Goal: Task Accomplishment & Management: Manage account settings

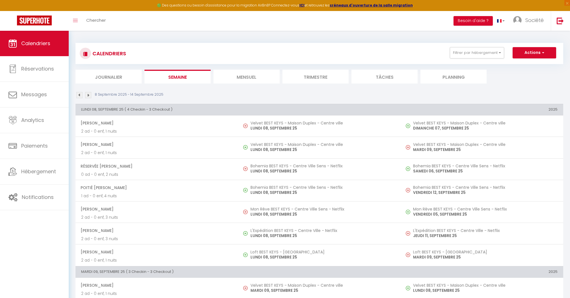
click at [46, 49] on link "Calendriers" at bounding box center [34, 43] width 69 height 25
click at [241, 68] on div "CALENDRIERS Filtrer par hébergement [GEOGRAPHIC_DATA] BEST KEYS [GEOGRAPHIC_DAT…" at bounding box center [318, 63] width 487 height 41
click at [245, 80] on li "Mensuel" at bounding box center [246, 77] width 66 height 14
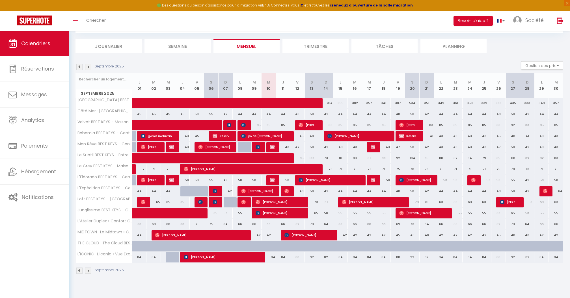
scroll to position [31, 0]
drag, startPoint x: 345, startPoint y: 235, endPoint x: 338, endPoint y: 235, distance: 6.2
click at [338, 235] on div "42" at bounding box center [340, 235] width 14 height 10
type input "42"
type input "Lun 15 Septembre 2025"
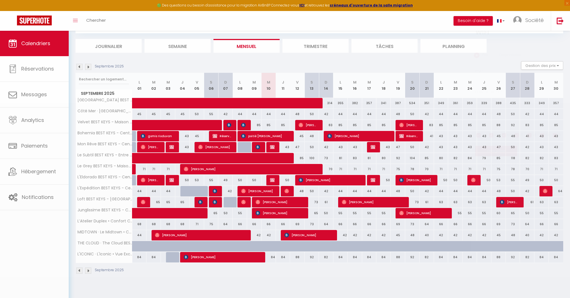
type input "[DATE]"
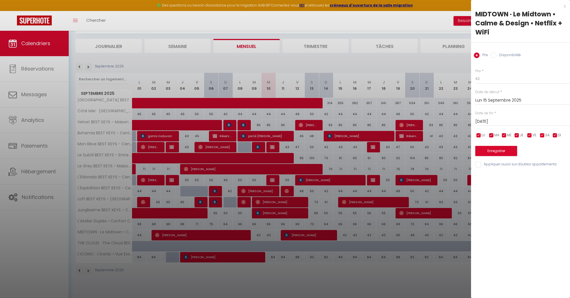
click at [350, 267] on div at bounding box center [285, 149] width 570 height 298
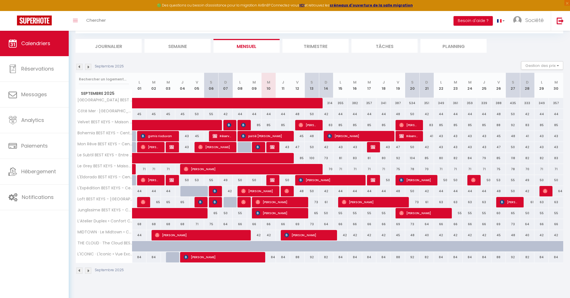
drag, startPoint x: 346, startPoint y: 236, endPoint x: 338, endPoint y: 236, distance: 7.9
click at [338, 236] on div "42" at bounding box center [340, 235] width 14 height 10
type input "42"
type input "Lun 15 Septembre 2025"
type input "[DATE]"
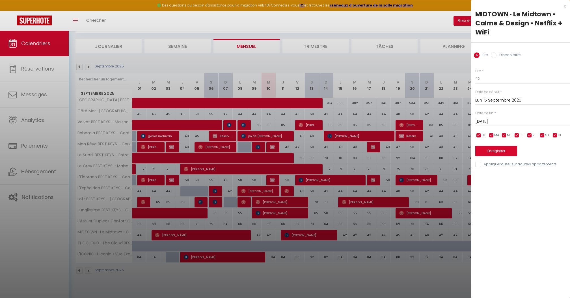
click at [338, 236] on div at bounding box center [285, 149] width 570 height 298
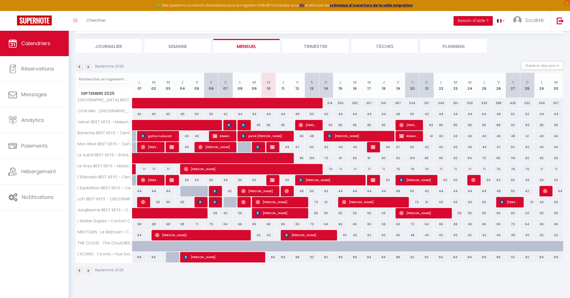
click at [346, 236] on div "42" at bounding box center [340, 235] width 14 height 10
type input "42"
type input "Lun 15 Septembre 2025"
type input "[DATE]"
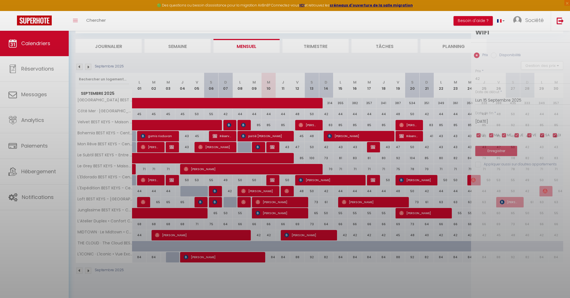
click at [346, 236] on div at bounding box center [285, 149] width 570 height 298
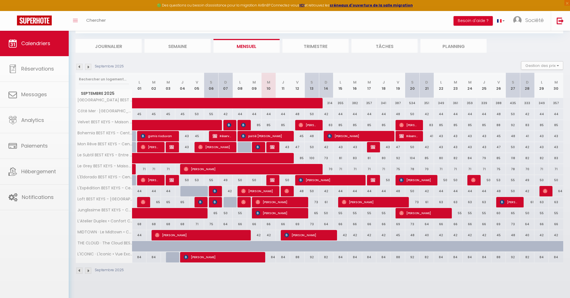
click at [341, 236] on body "🟢 Des questions ou besoin d'assistance pour la migration AirBnB? Connectez-vous…" at bounding box center [285, 149] width 570 height 298
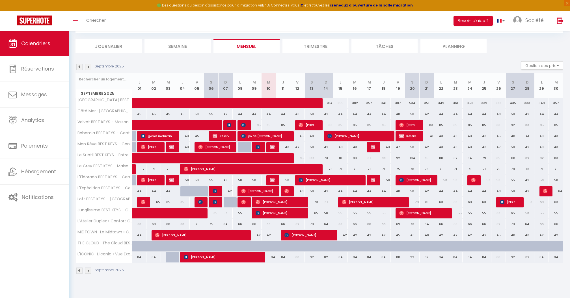
click at [345, 236] on div "42" at bounding box center [340, 235] width 14 height 10
type input "42"
type input "Lun 15 Septembre 2025"
type input "[DATE]"
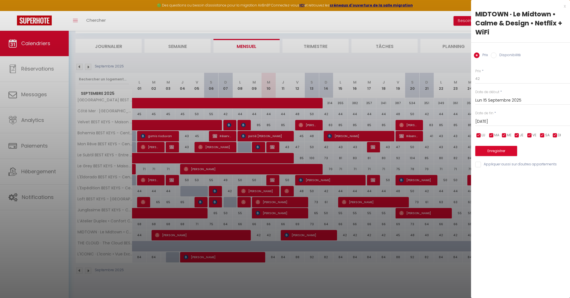
click at [354, 246] on div at bounding box center [285, 149] width 570 height 298
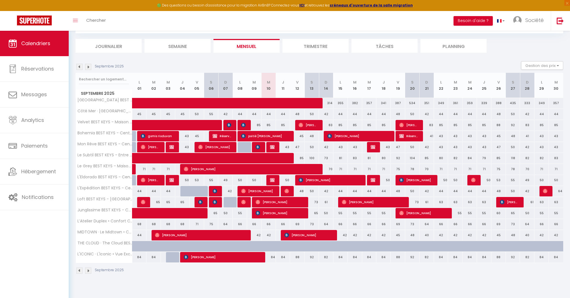
click at [346, 234] on div "42" at bounding box center [340, 235] width 14 height 10
type input "42"
type input "Lun 15 Septembre 2025"
type input "[DATE]"
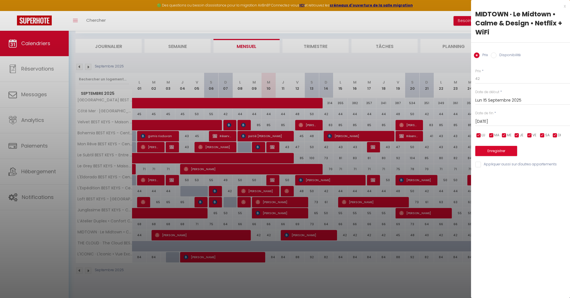
click at [346, 237] on div at bounding box center [285, 149] width 570 height 298
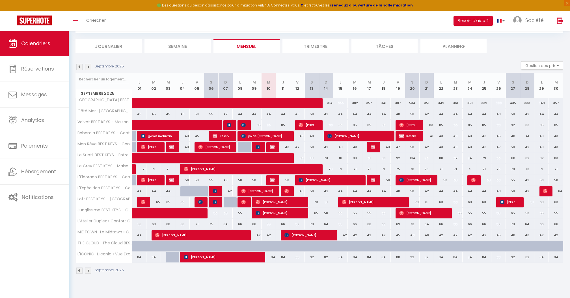
click at [346, 236] on div "42" at bounding box center [340, 235] width 14 height 10
type input "42"
type input "Lun 15 Septembre 2025"
type input "[DATE]"
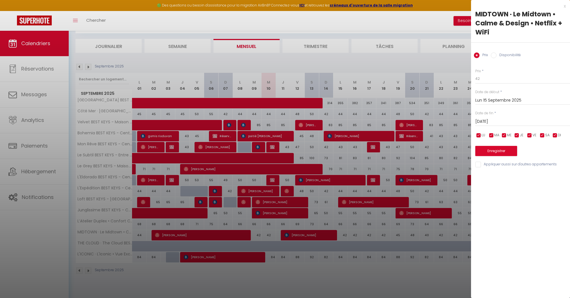
click at [345, 233] on div at bounding box center [285, 149] width 570 height 298
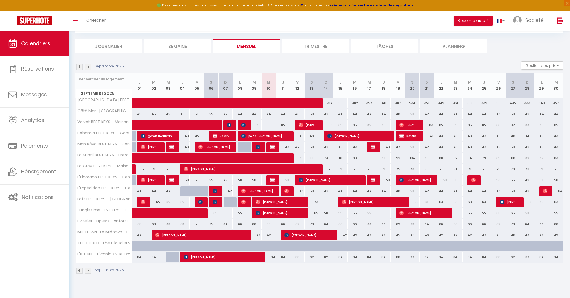
click at [90, 69] on div "Septembre 2025 Gestion des prix Nb Nuits minimum Règles Disponibilité" at bounding box center [318, 67] width 487 height 12
click at [90, 66] on img at bounding box center [88, 67] width 6 height 6
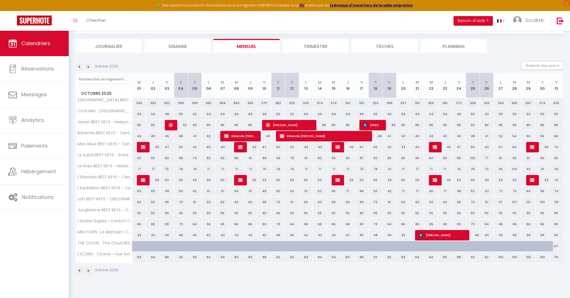
click at [80, 68] on img at bounding box center [79, 67] width 6 height 6
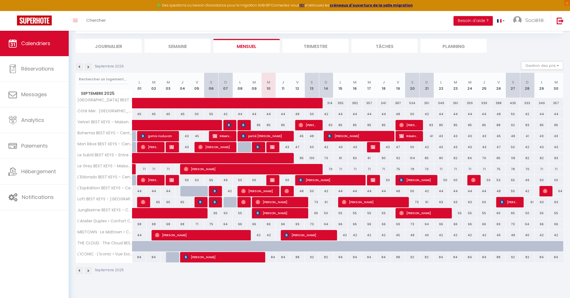
click at [89, 67] on img at bounding box center [88, 67] width 6 height 6
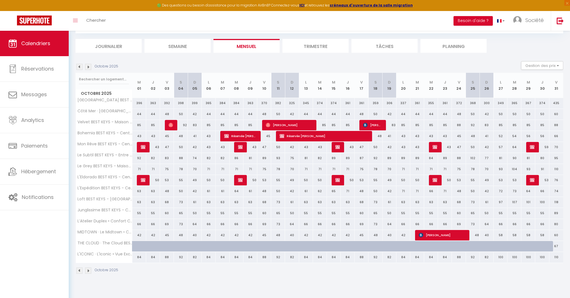
click at [82, 66] on img at bounding box center [79, 67] width 6 height 6
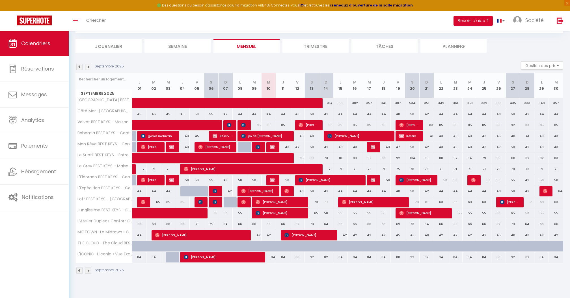
click at [86, 69] on div "Septembre 2025 Gestion des prix Nb Nuits minimum Règles Disponibilité" at bounding box center [318, 67] width 487 height 12
click at [90, 67] on img at bounding box center [88, 67] width 6 height 6
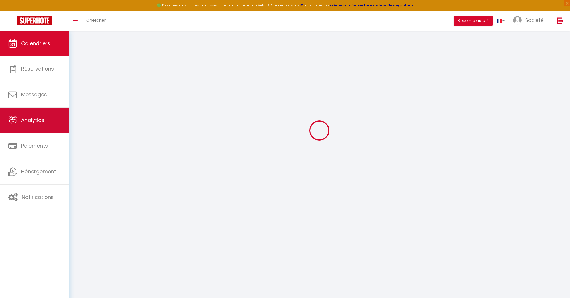
select select "0"
select select "24973"
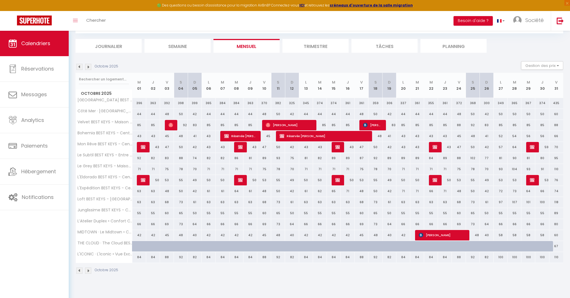
click at [441, 238] on span "[PERSON_NAME]" at bounding box center [441, 235] width 46 height 11
select select "KO"
select select "48105"
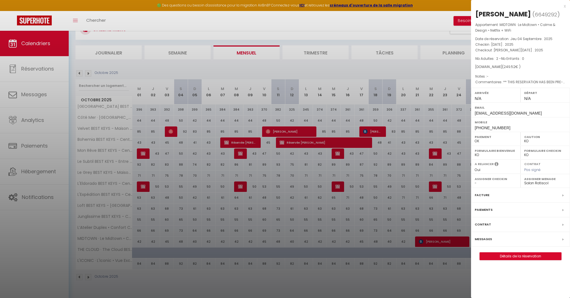
scroll to position [21, 0]
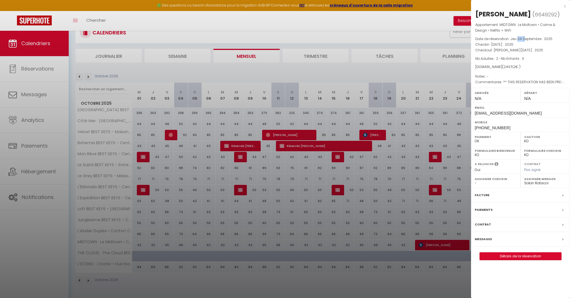
drag, startPoint x: 518, startPoint y: 38, endPoint x: 524, endPoint y: 38, distance: 6.2
click at [524, 38] on span "Jeu 04 Septembre . 2025" at bounding box center [531, 38] width 42 height 5
drag, startPoint x: 542, startPoint y: 39, endPoint x: 517, endPoint y: 38, distance: 25.5
click at [517, 38] on span "Jeu 04 Septembre . 2025" at bounding box center [531, 38] width 42 height 5
click at [530, 48] on span "[PERSON_NAME][DATE] . 2025" at bounding box center [517, 50] width 49 height 5
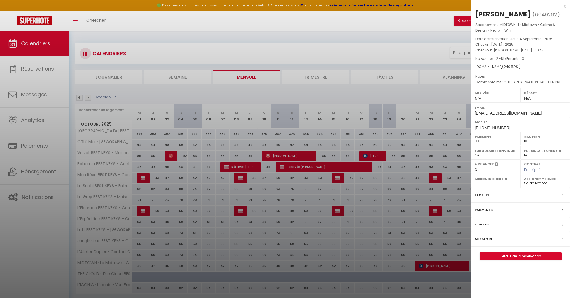
scroll to position [0, 0]
click at [320, 40] on div at bounding box center [285, 149] width 570 height 298
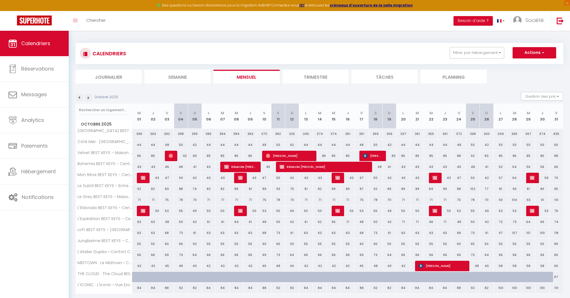
click at [33, 230] on div "Calendriers Réservations Messages Analytics Paiements Hébergement Notifications" at bounding box center [34, 171] width 69 height 280
click at [79, 97] on img at bounding box center [79, 98] width 6 height 6
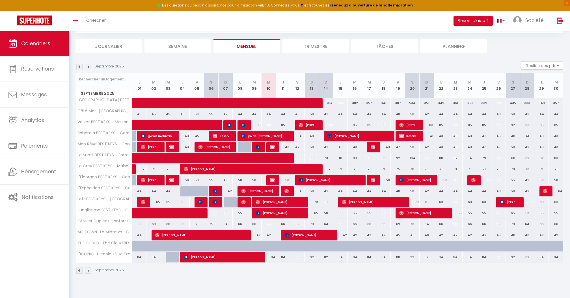
scroll to position [31, 0]
click at [343, 235] on div "42" at bounding box center [340, 235] width 14 height 10
type input "42"
type input "Lun 15 Septembre 2025"
type input "[DATE]"
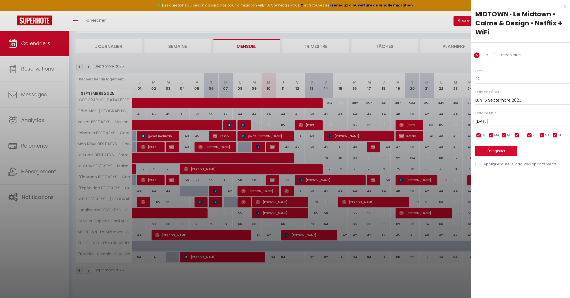
click at [508, 120] on input "[DATE]" at bounding box center [522, 121] width 95 height 7
click at [536, 87] on div "Prix * 42 Statut * Disponible Indisponible Date de début * [DATE] < [DATE] > Di…" at bounding box center [520, 115] width 99 height 107
click at [442, 267] on div at bounding box center [285, 149] width 570 height 298
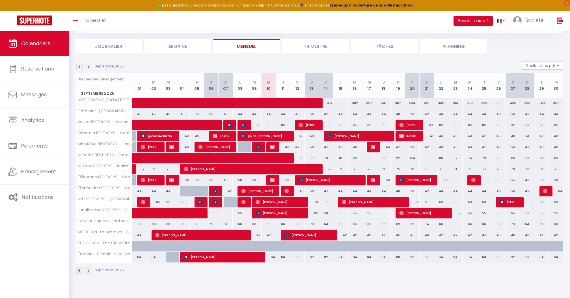
click at [344, 236] on div "42" at bounding box center [340, 235] width 14 height 10
type input "42"
type input "Lun 15 Septembre 2025"
type input "[DATE]"
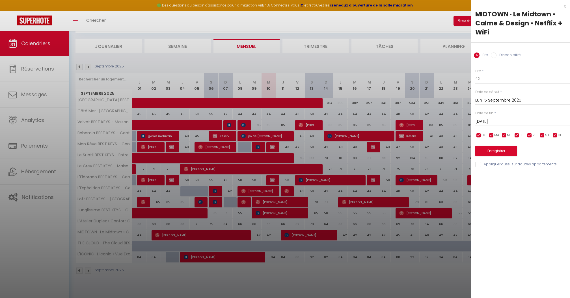
click at [501, 55] on label "Disponibilité" at bounding box center [508, 56] width 24 height 6
click at [496, 55] on input "Disponibilité" at bounding box center [493, 56] width 6 height 6
radio input "true"
radio input "false"
select select "0"
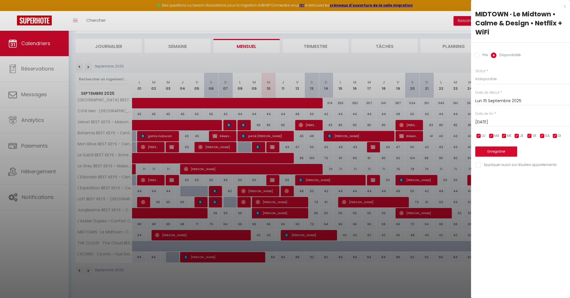
click at [501, 151] on button "Enregistrer" at bounding box center [496, 152] width 42 height 10
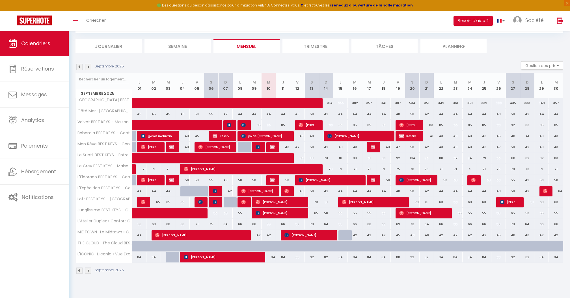
click at [441, 236] on div "42" at bounding box center [441, 235] width 14 height 10
select select "1"
type input "Lun 22 Septembre 2025"
type input "[DATE]"
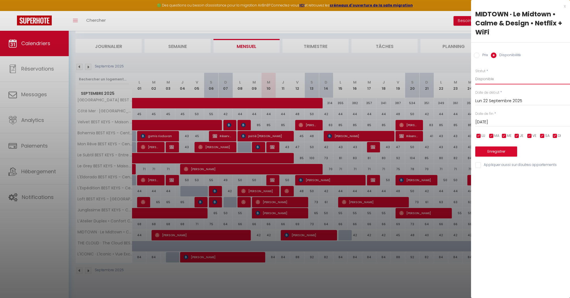
select select "0"
click at [505, 149] on button "Enregistrer" at bounding box center [496, 152] width 42 height 10
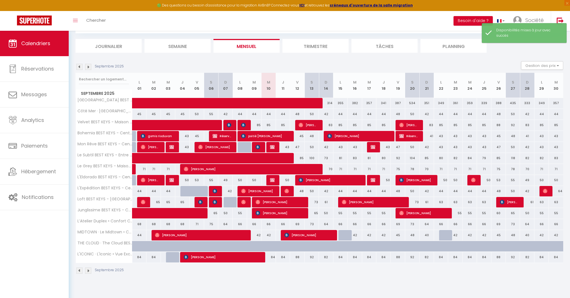
click at [90, 66] on img at bounding box center [88, 67] width 6 height 6
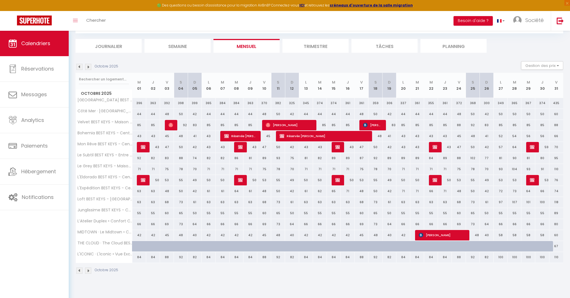
click at [137, 235] on div "42" at bounding box center [139, 235] width 14 height 10
select select "1"
type input "Mer 01 Octobre 2025"
type input "Jeu 02 Octobre 2025"
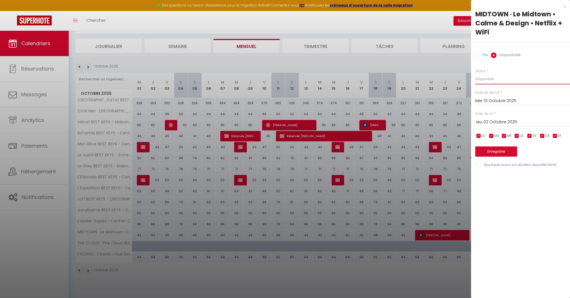
select select "0"
click at [508, 120] on input "Jeu 02 Octobre 2025" at bounding box center [522, 122] width 95 height 7
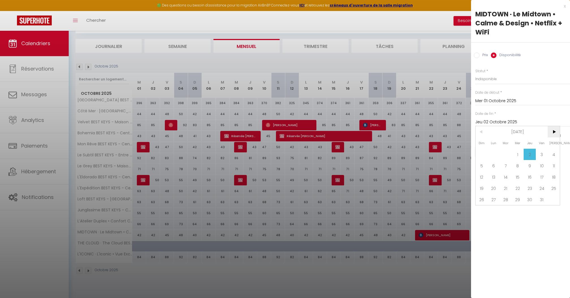
click at [550, 131] on span ">" at bounding box center [553, 131] width 12 height 11
click at [553, 131] on span ">" at bounding box center [553, 131] width 12 height 11
click at [479, 130] on span "<" at bounding box center [481, 131] width 12 height 11
click at [516, 198] on span "31" at bounding box center [517, 199] width 12 height 11
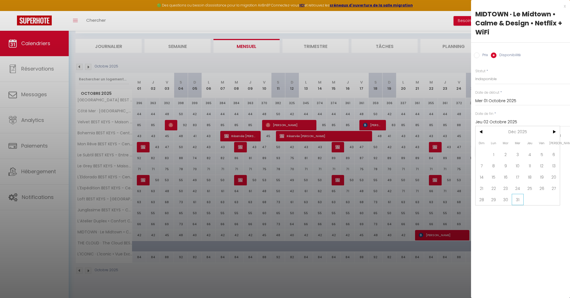
type input "Mer 31 Décembre 2025"
click at [506, 149] on button "Enregistrer" at bounding box center [496, 152] width 42 height 10
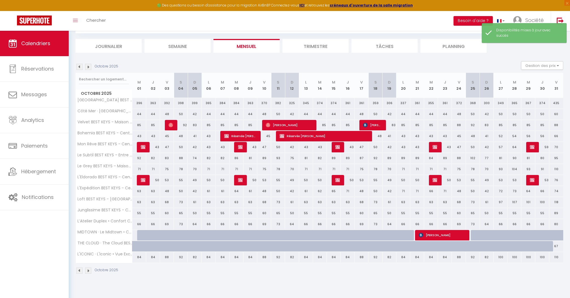
click at [79, 272] on img at bounding box center [79, 271] width 6 height 6
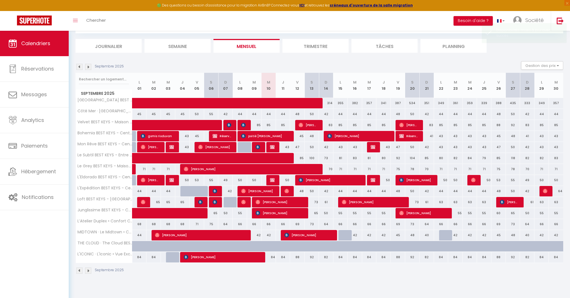
click at [89, 272] on img at bounding box center [88, 271] width 6 height 6
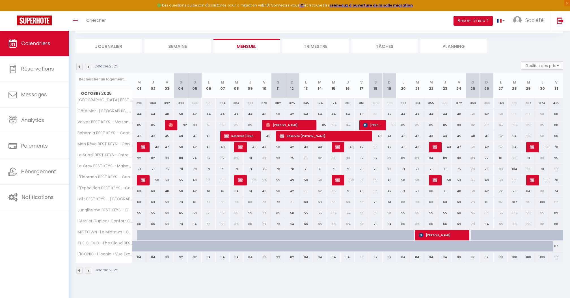
click at [80, 271] on img at bounding box center [79, 271] width 6 height 6
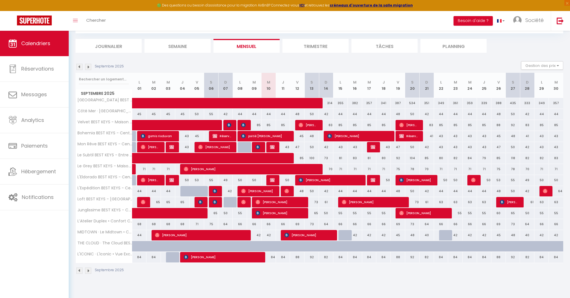
click at [87, 270] on img at bounding box center [88, 271] width 6 height 6
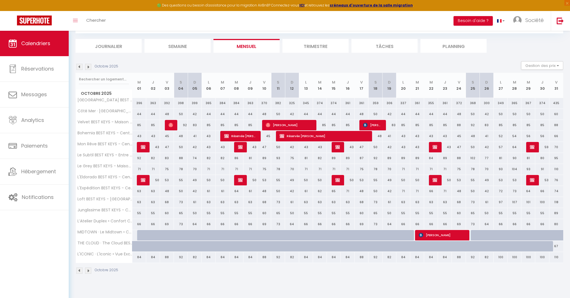
click at [79, 272] on img at bounding box center [79, 271] width 6 height 6
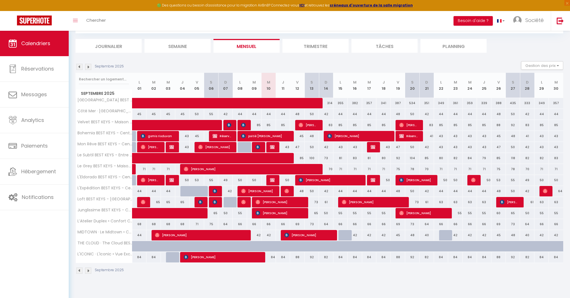
click at [87, 272] on img at bounding box center [88, 271] width 6 height 6
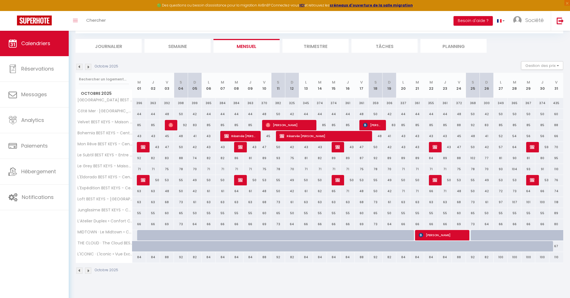
click at [78, 270] on img at bounding box center [79, 271] width 6 height 6
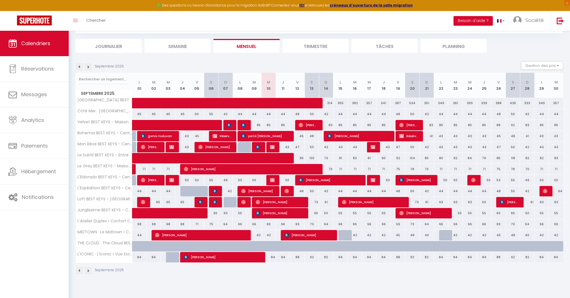
click at [89, 271] on img at bounding box center [88, 271] width 6 height 6
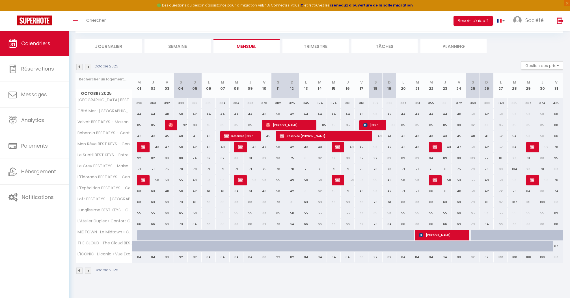
click at [90, 272] on img at bounding box center [88, 271] width 6 height 6
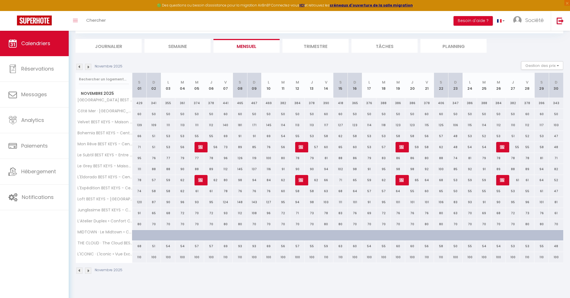
click at [90, 270] on img at bounding box center [88, 271] width 6 height 6
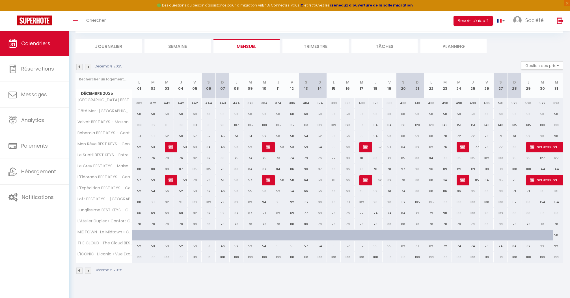
click at [90, 270] on body "🟢 Des questions ou besoin d'assistance pour la migration AirBnB? Connectez-vous…" at bounding box center [285, 149] width 570 height 298
click at [90, 270] on img at bounding box center [88, 271] width 6 height 6
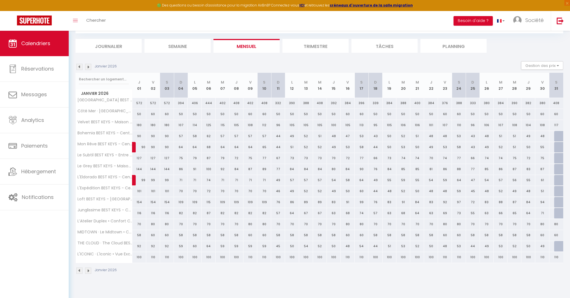
click at [78, 272] on img at bounding box center [79, 271] width 6 height 6
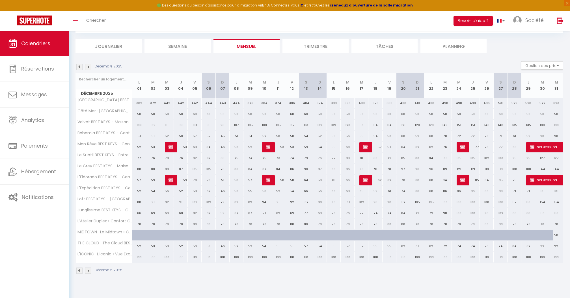
click at [90, 272] on img at bounding box center [88, 271] width 6 height 6
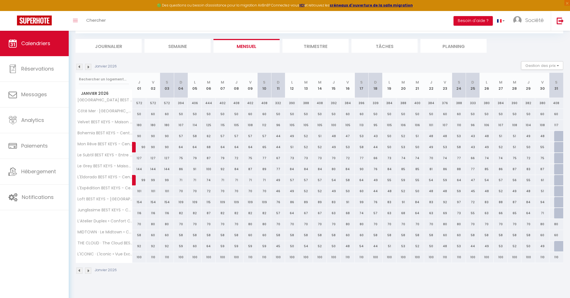
click at [81, 270] on img at bounding box center [79, 271] width 6 height 6
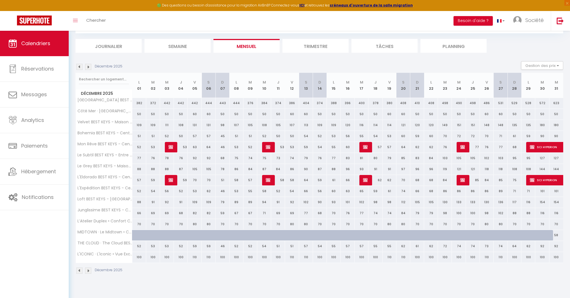
click at [555, 236] on div "58" at bounding box center [556, 235] width 14 height 10
select select "1"
type input "Mer 31 Décembre 2025"
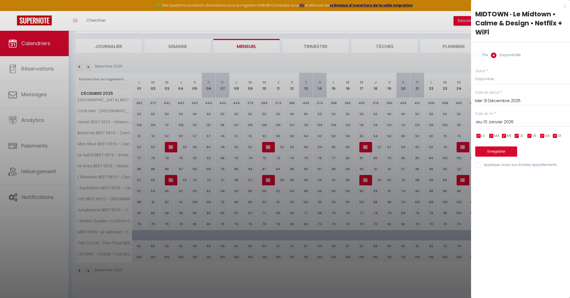
click at [515, 120] on input "Jeu 01 Janvier 2026" at bounding box center [522, 122] width 95 height 7
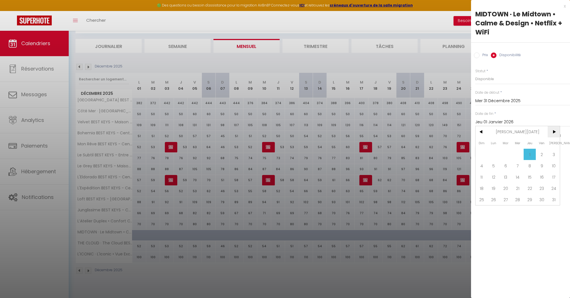
click at [555, 131] on span ">" at bounding box center [553, 131] width 12 height 11
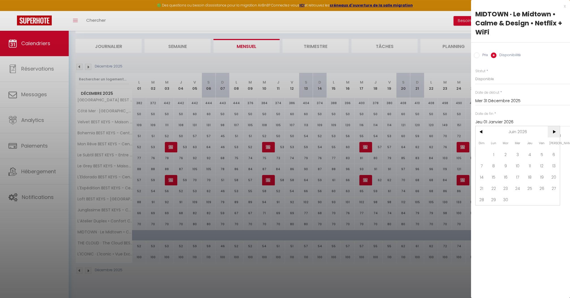
click at [555, 131] on span ">" at bounding box center [553, 131] width 12 height 11
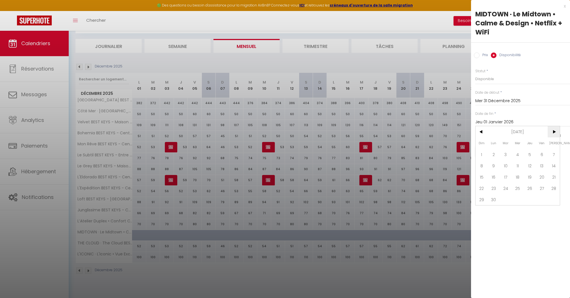
click at [555, 131] on span ">" at bounding box center [553, 131] width 12 height 11
click at [531, 202] on span "31" at bounding box center [529, 199] width 12 height 11
type input "Jeu 31 Décembre 2026"
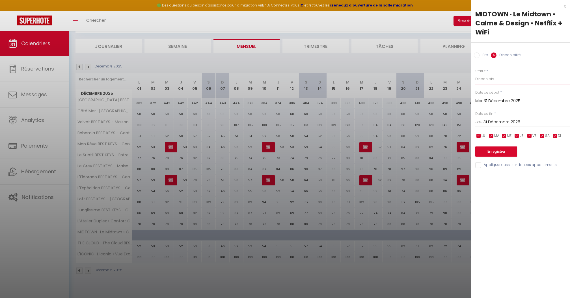
select select "0"
click at [522, 91] on div "Date de début * [DATE] < [DATE] > Dim Lun Mar Mer Jeu Ven Sam 1 2 3 4 5 6 7 8 9…" at bounding box center [522, 98] width 95 height 16
click at [507, 153] on button "Enregistrer" at bounding box center [496, 152] width 42 height 10
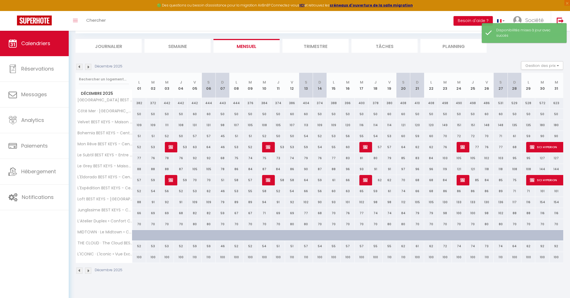
click at [90, 62] on div "Décembre 2025 Gestion des prix Nb Nuits minimum Règles Disponibilité" at bounding box center [318, 67] width 487 height 12
click at [90, 65] on img at bounding box center [88, 67] width 6 height 6
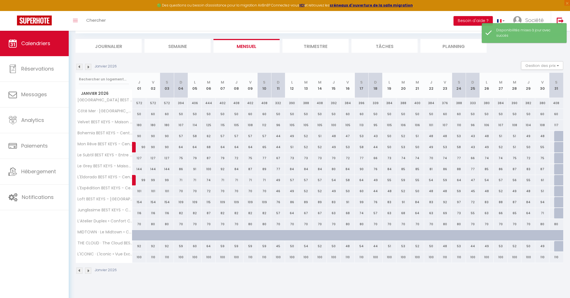
click at [90, 65] on img at bounding box center [88, 67] width 6 height 6
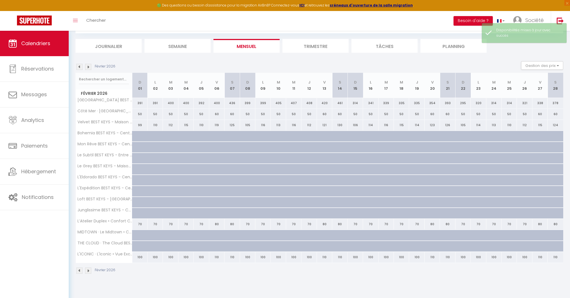
click at [77, 67] on img at bounding box center [79, 67] width 6 height 6
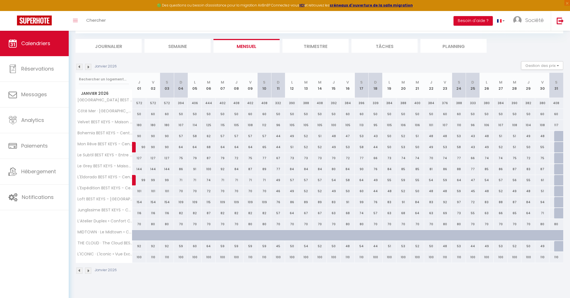
click at [78, 66] on img at bounding box center [79, 67] width 6 height 6
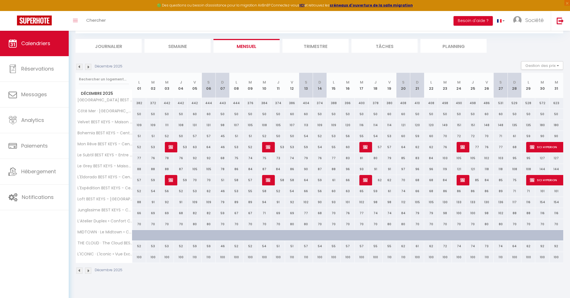
click at [78, 66] on img at bounding box center [79, 67] width 6 height 6
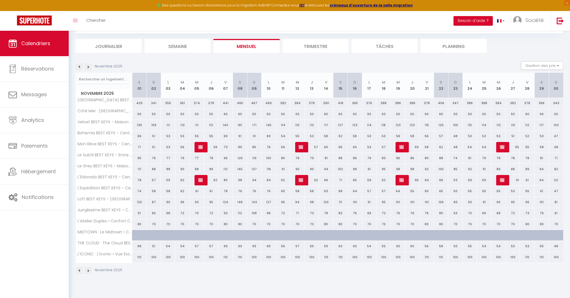
click at [39, 49] on link "Calendriers" at bounding box center [34, 43] width 69 height 25
